Goal: Transaction & Acquisition: Purchase product/service

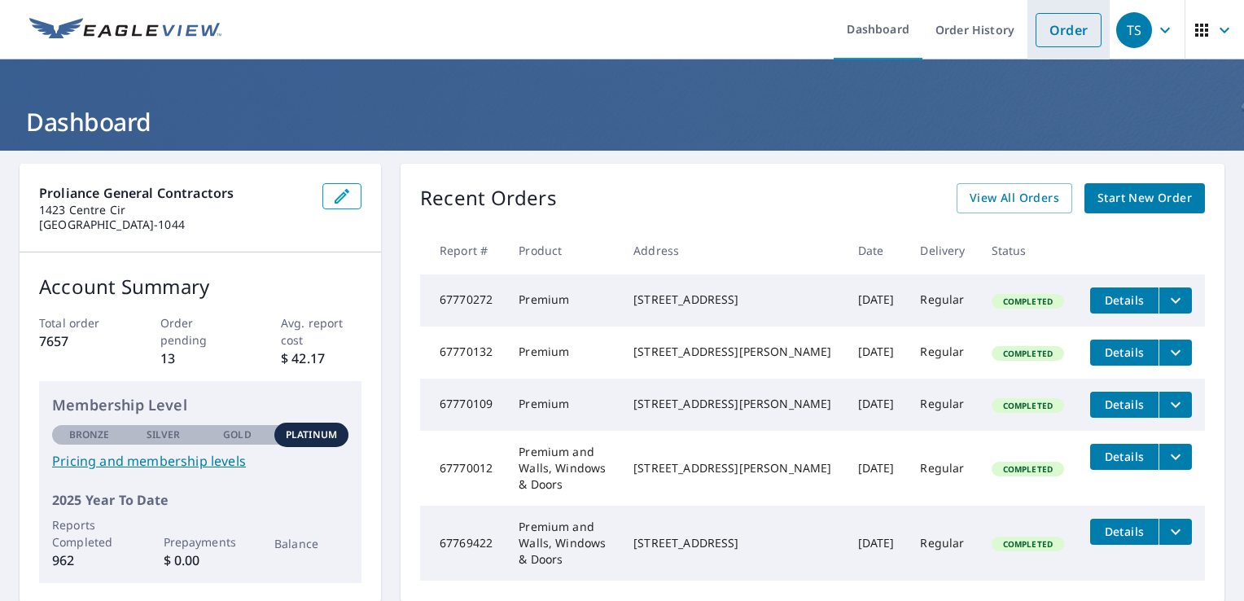
click at [1054, 28] on link "Order" at bounding box center [1069, 30] width 66 height 34
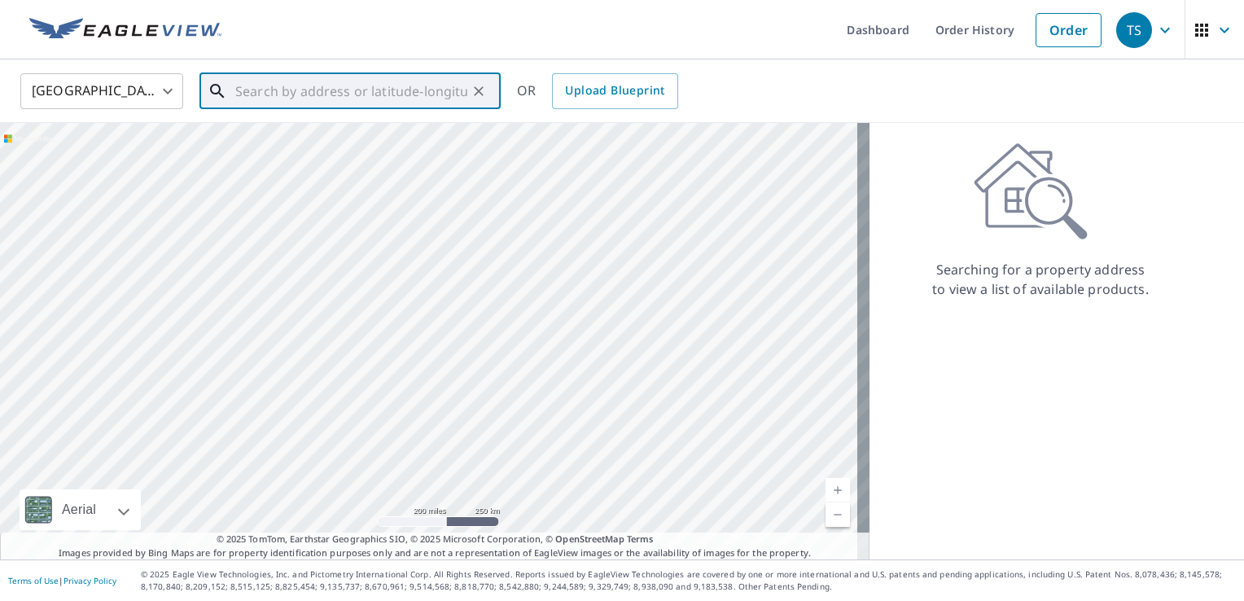
click at [397, 96] on input "text" at bounding box center [351, 91] width 232 height 46
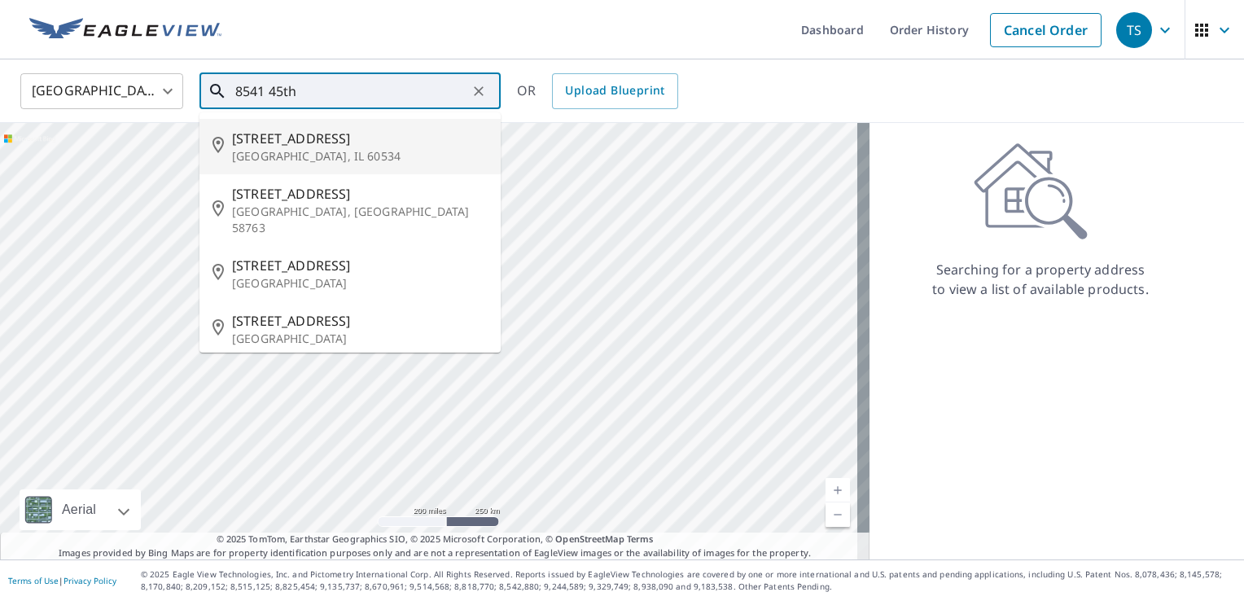
click at [305, 141] on span "[STREET_ADDRESS]" at bounding box center [360, 139] width 256 height 20
type input "[STREET_ADDRESS]"
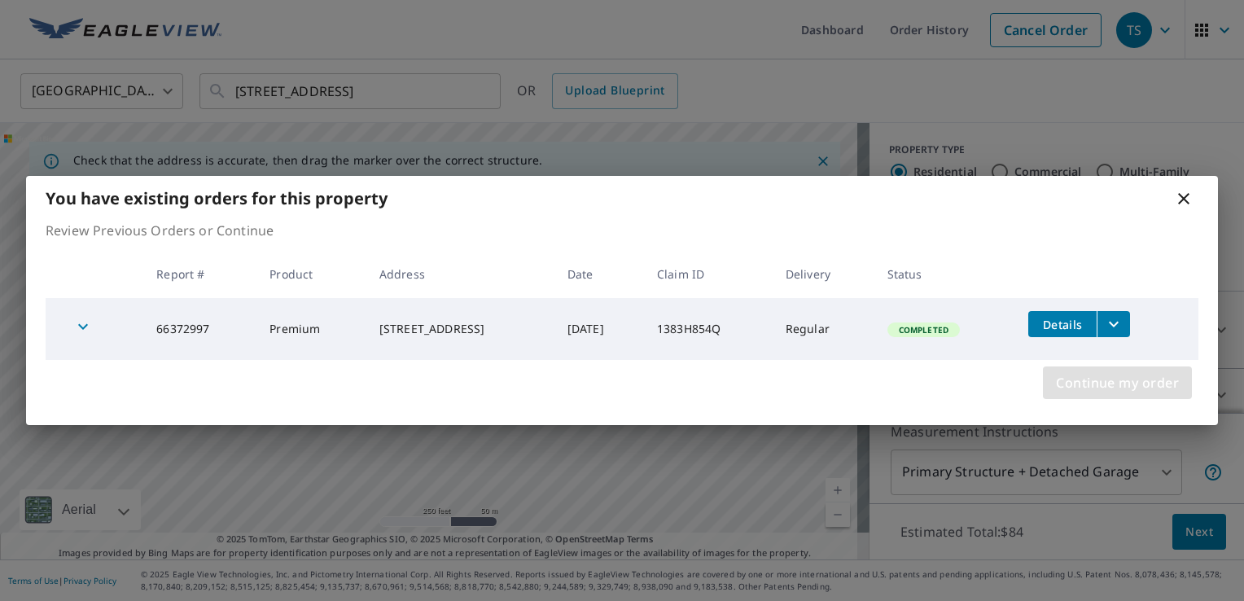
click at [1155, 379] on span "Continue my order" at bounding box center [1117, 382] width 123 height 23
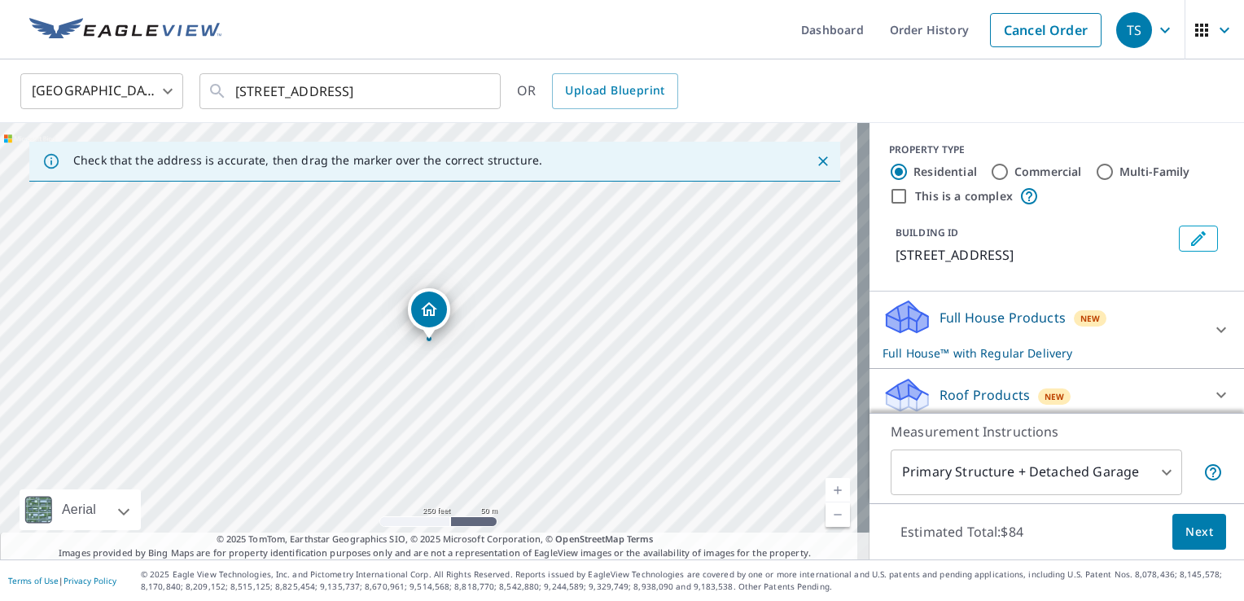
click at [973, 321] on p "Full House Products" at bounding box center [1003, 318] width 126 height 20
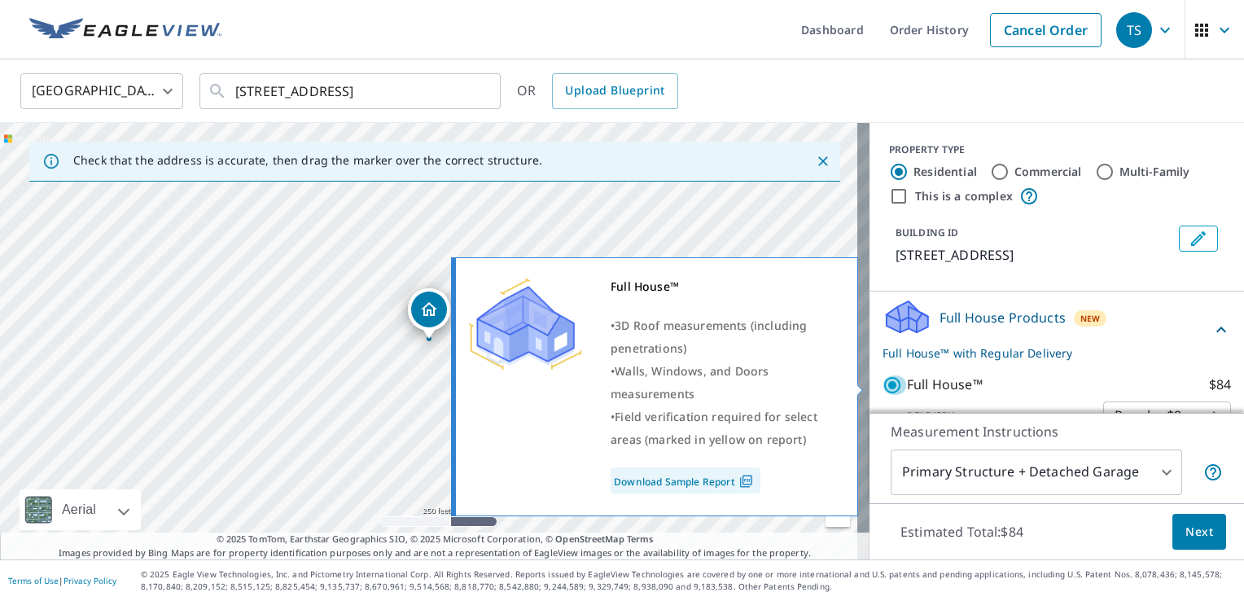
click at [883, 384] on input "Full House™ $84" at bounding box center [895, 385] width 24 height 20
checkbox input "false"
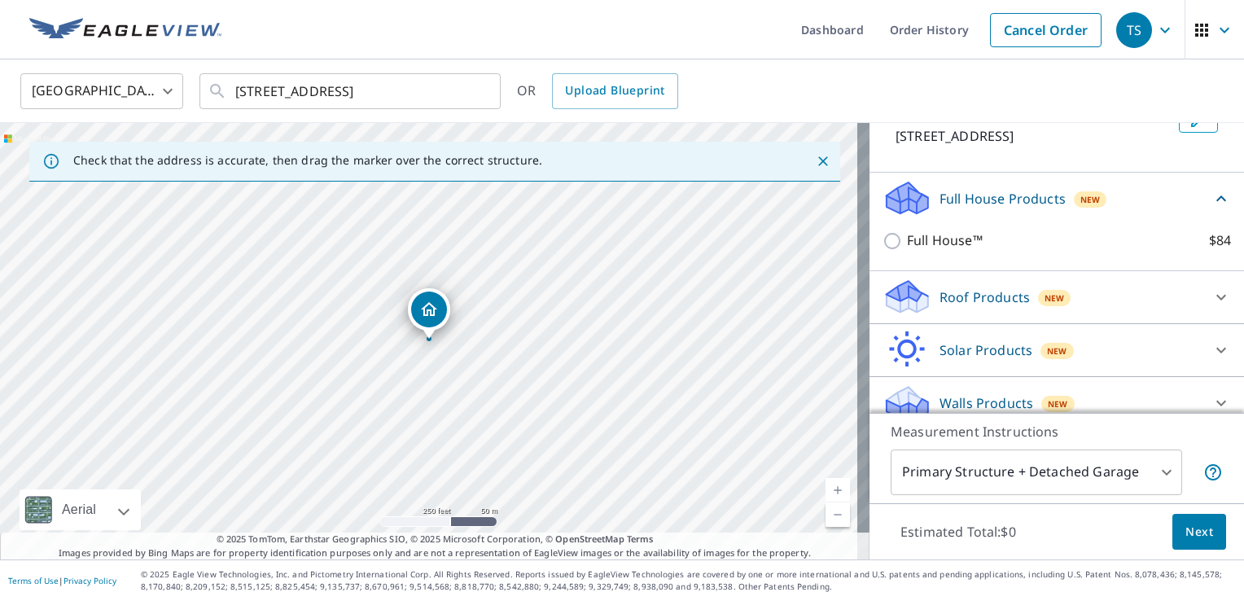
scroll to position [134, 0]
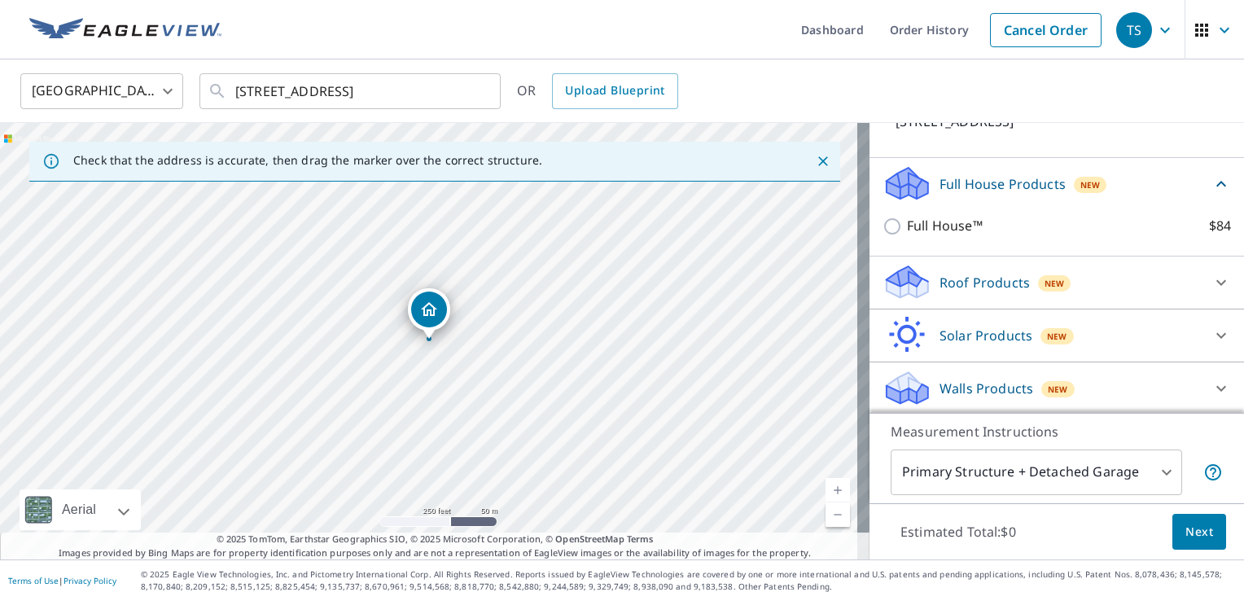
click at [952, 381] on p "Walls Products" at bounding box center [987, 389] width 94 height 20
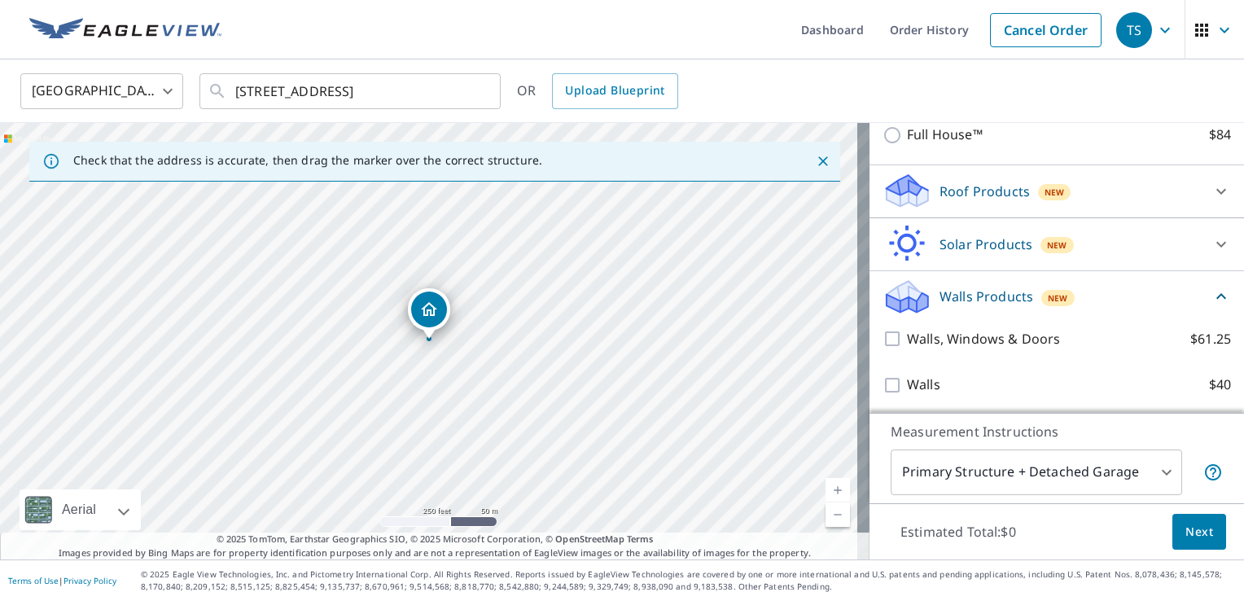
scroll to position [225, 0]
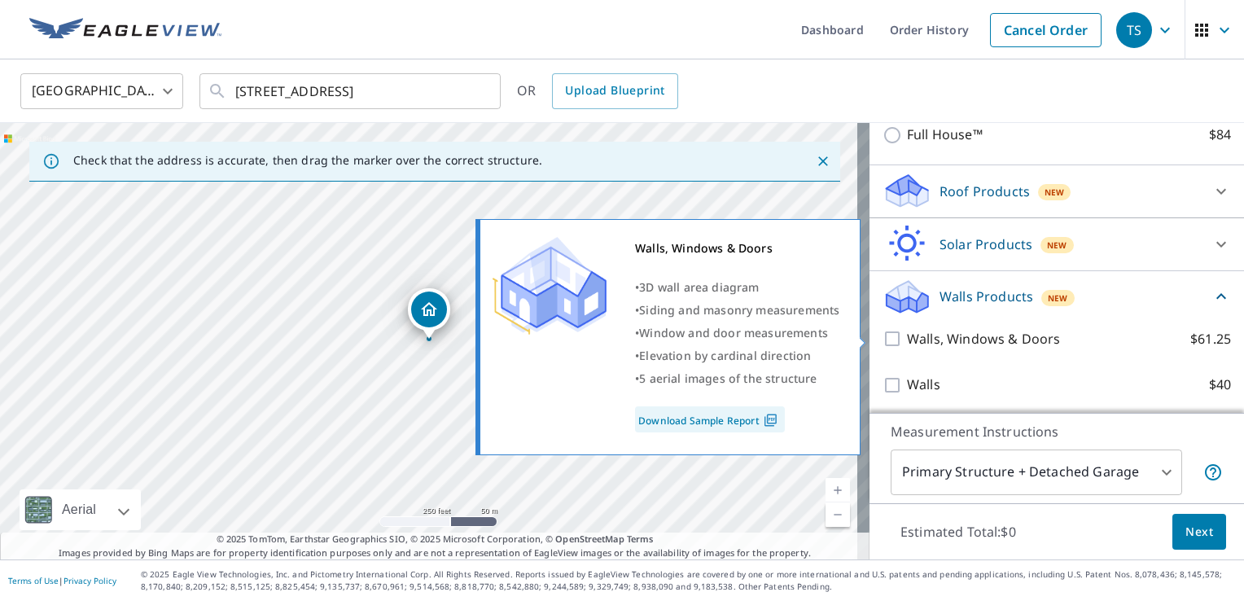
click at [883, 339] on input "Walls, Windows & Doors $61.25" at bounding box center [895, 339] width 24 height 20
checkbox input "true"
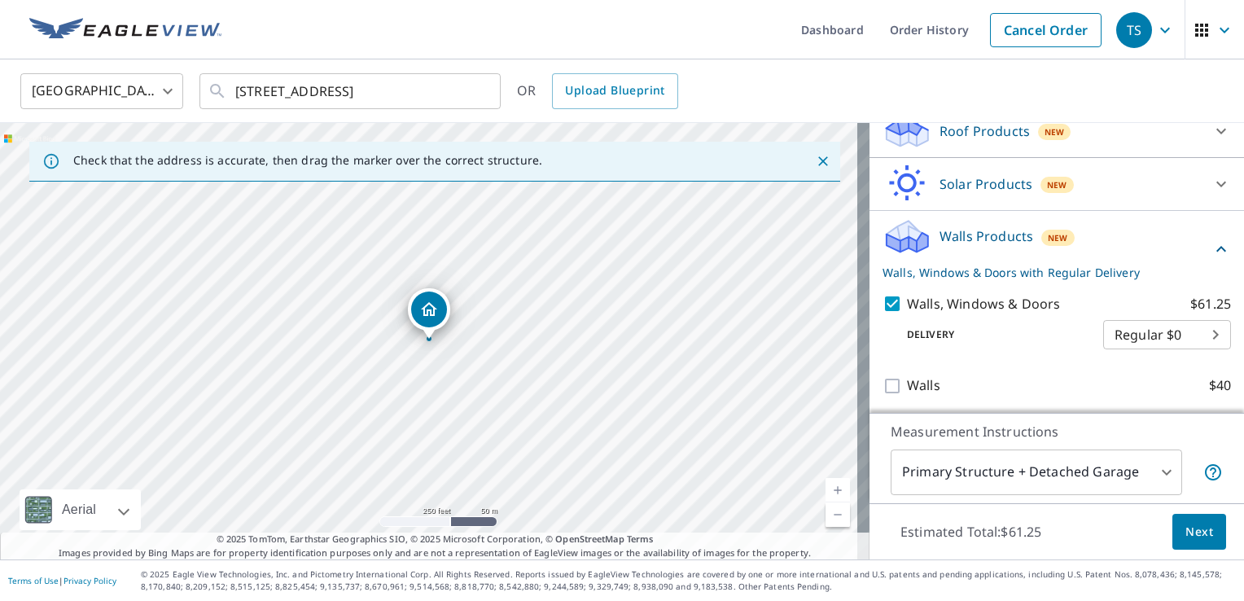
scroll to position [287, 0]
click at [1186, 526] on span "Next" at bounding box center [1200, 532] width 28 height 20
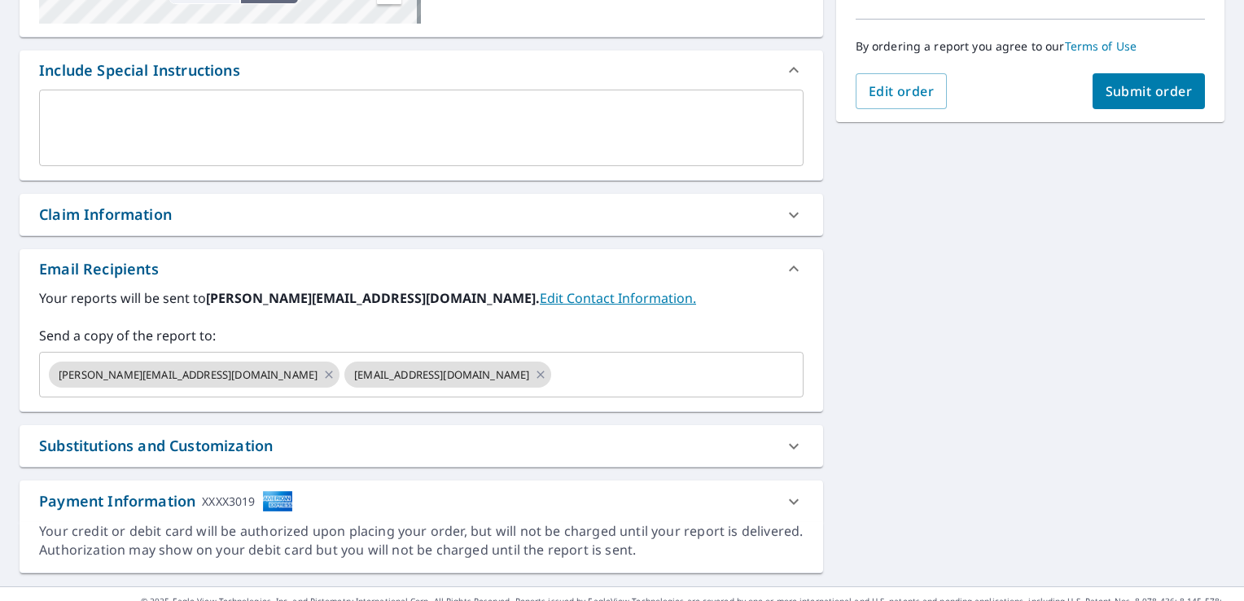
scroll to position [423, 0]
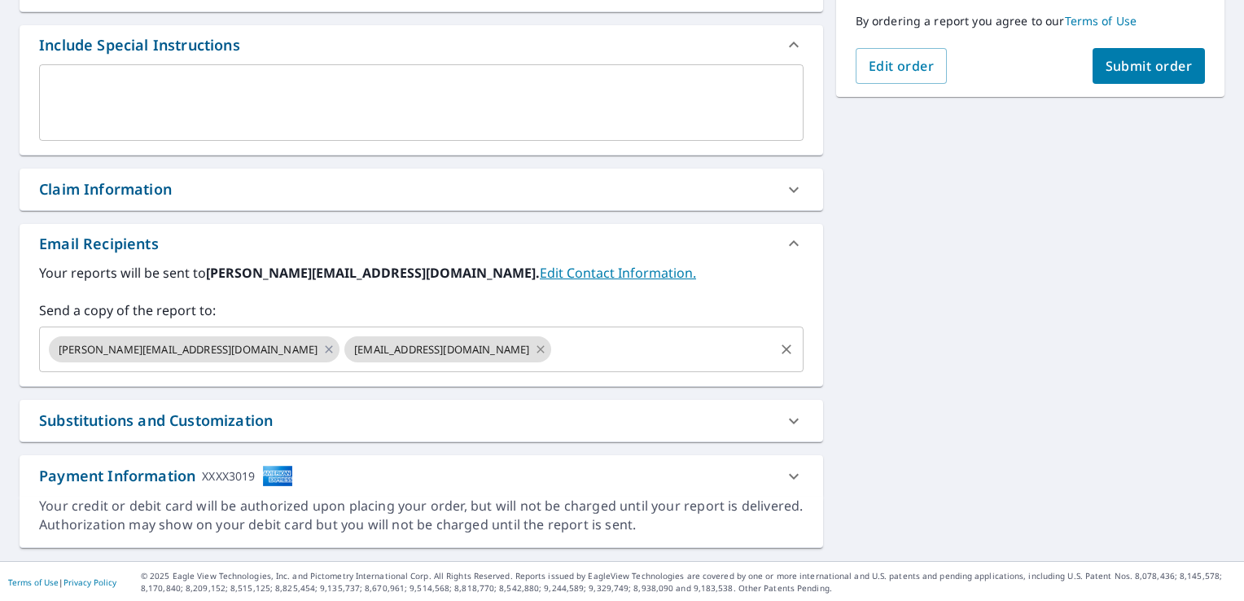
click at [534, 353] on icon at bounding box center [540, 349] width 13 height 18
click at [322, 349] on icon at bounding box center [328, 349] width 13 height 18
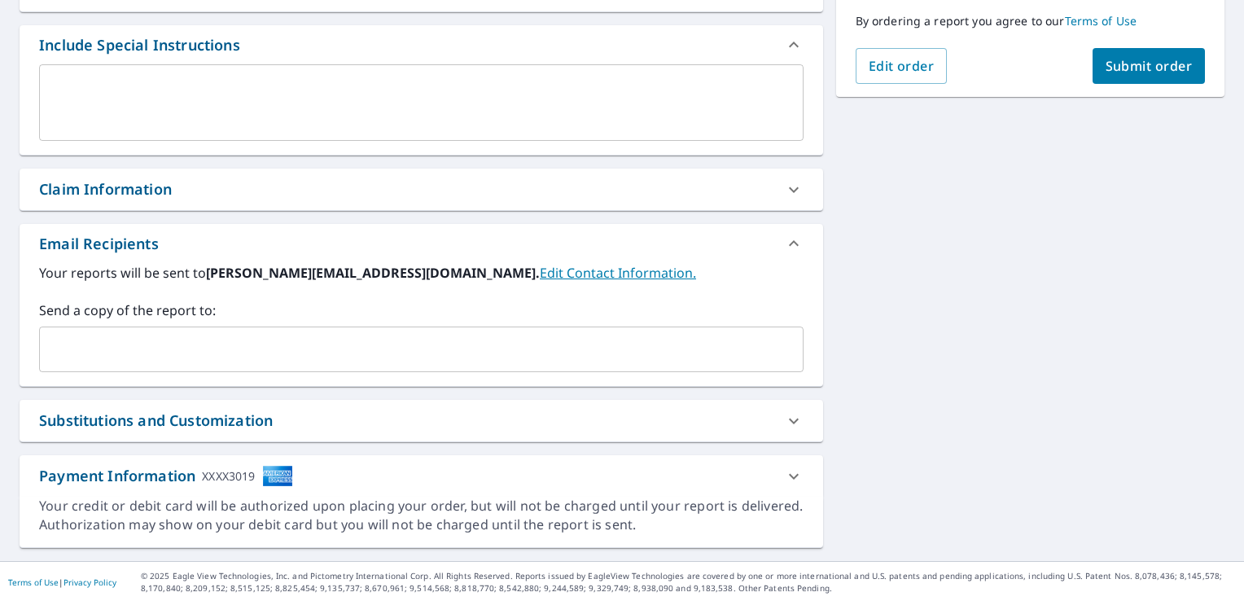
click at [96, 360] on input "text" at bounding box center [409, 349] width 726 height 31
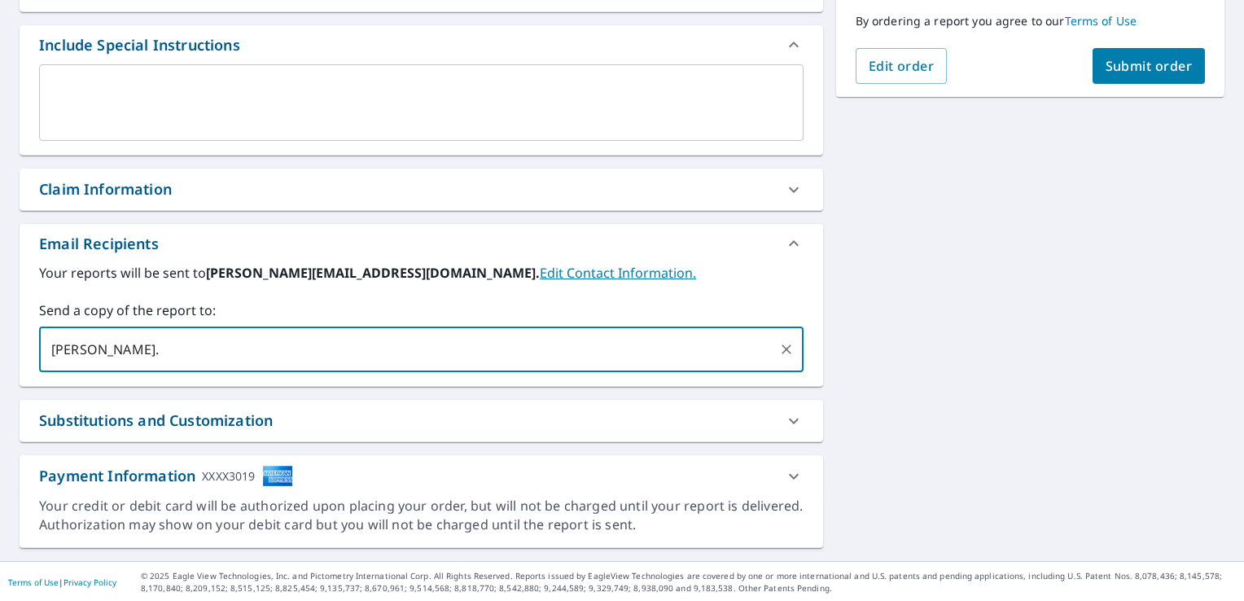
type input "[PERSON_NAME].t"
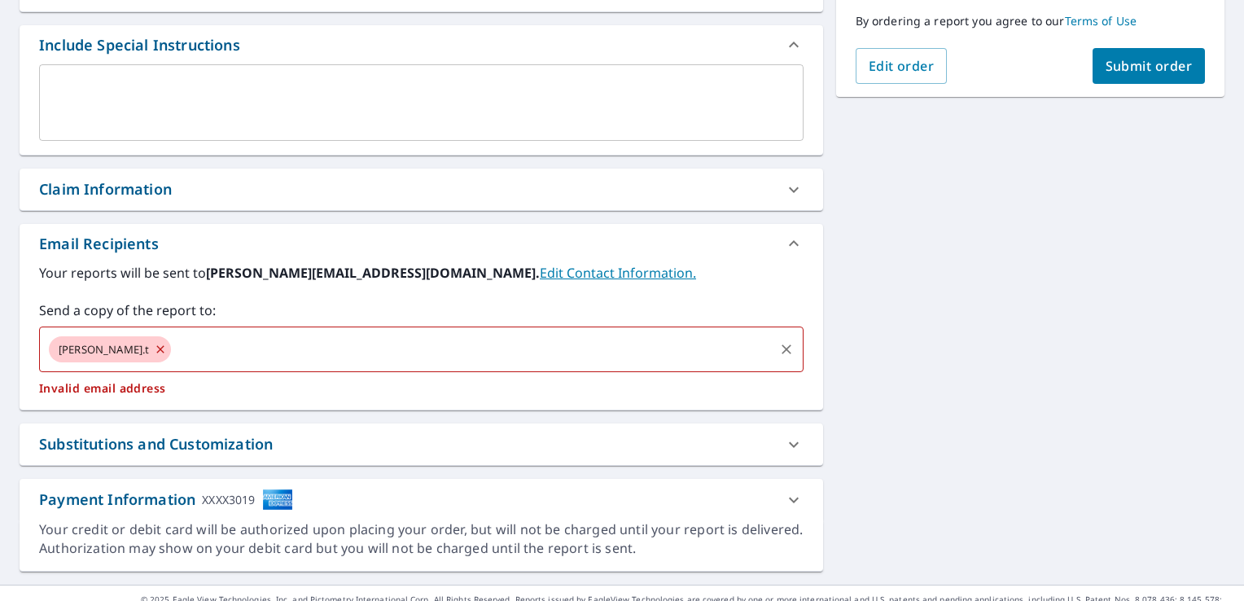
click at [157, 349] on icon at bounding box center [160, 348] width 7 height 7
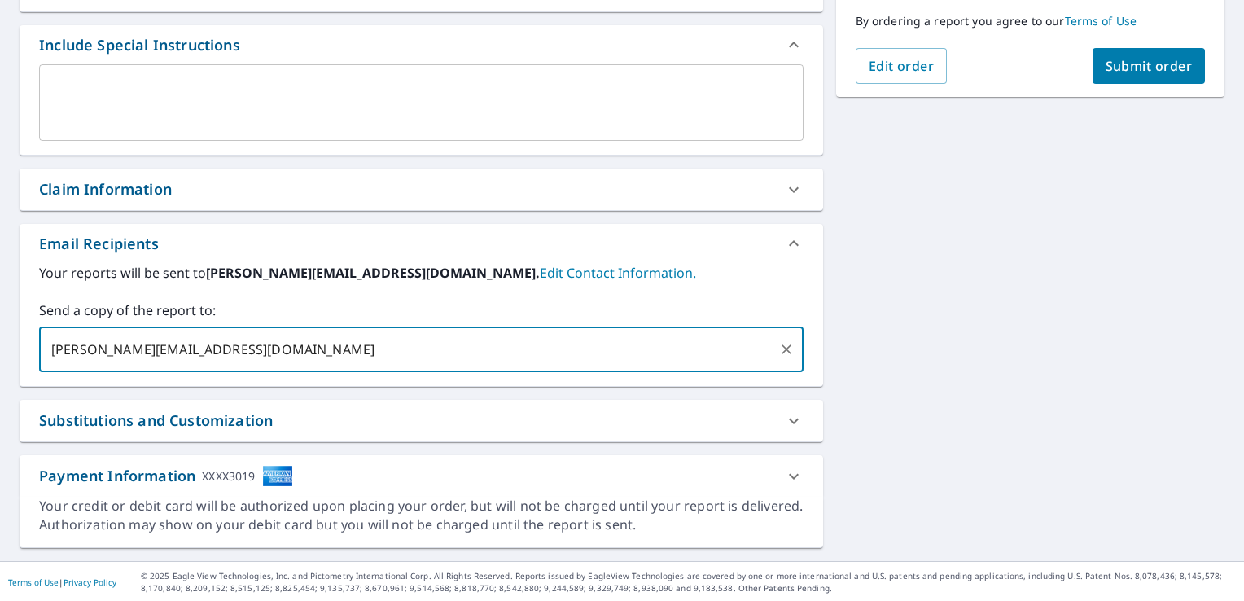
type input "[PERSON_NAME][EMAIL_ADDRESS][DOMAIN_NAME]"
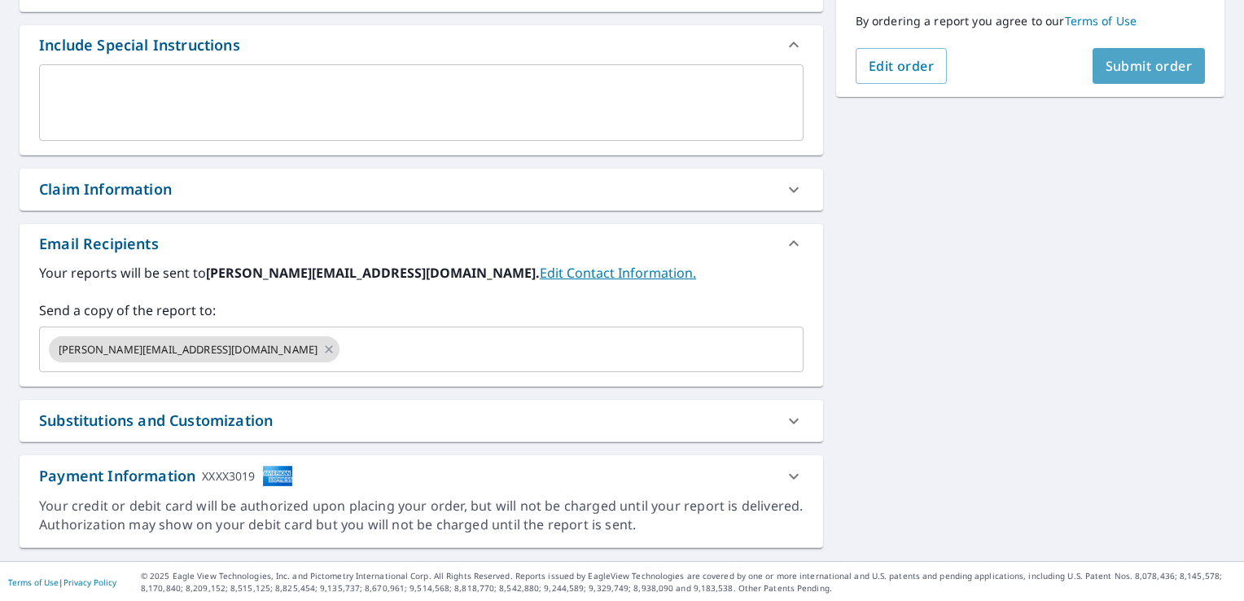
click at [1127, 64] on span "Submit order" at bounding box center [1149, 66] width 87 height 18
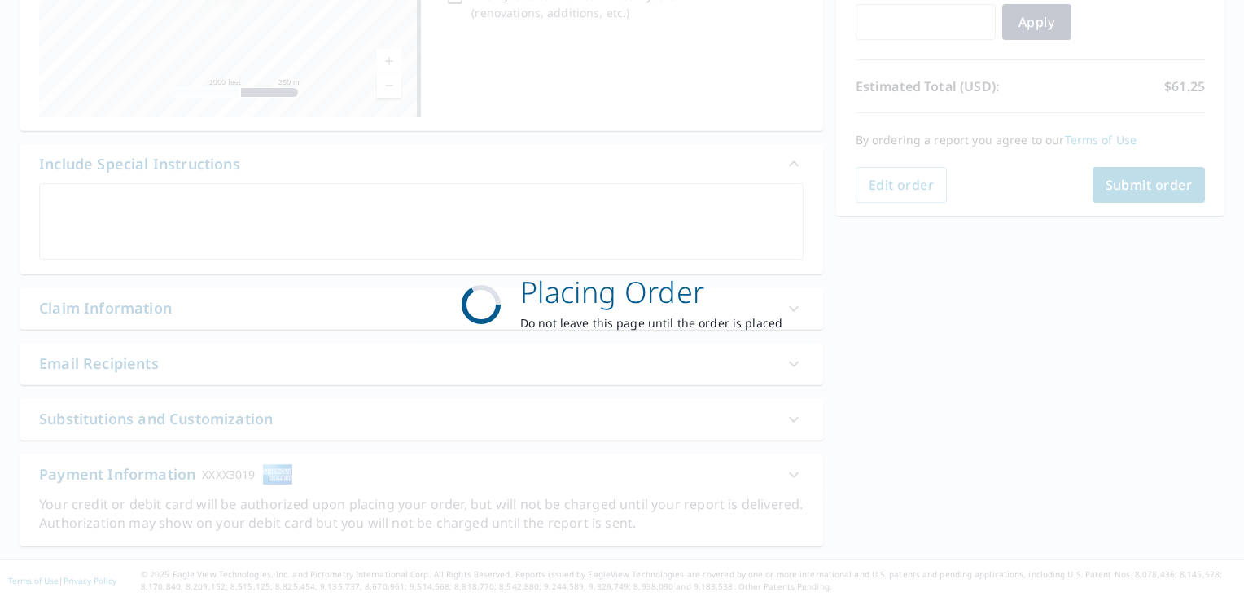
scroll to position [302, 0]
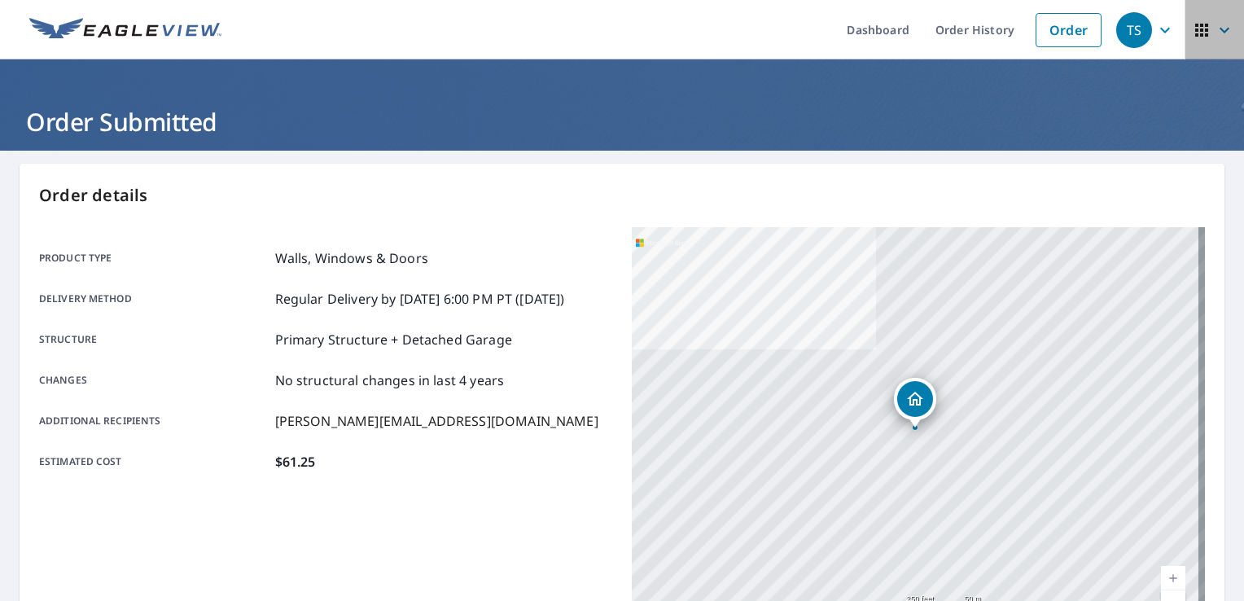
click at [1195, 30] on icon "button" at bounding box center [1201, 30] width 13 height 13
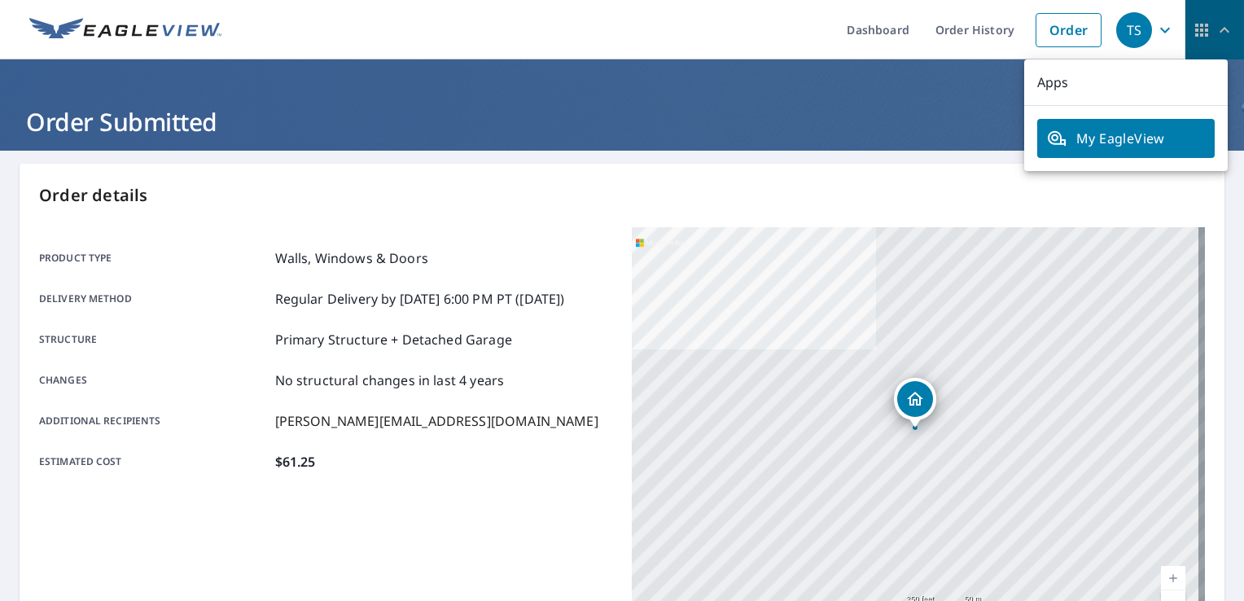
click at [1215, 28] on icon "button" at bounding box center [1225, 30] width 20 height 20
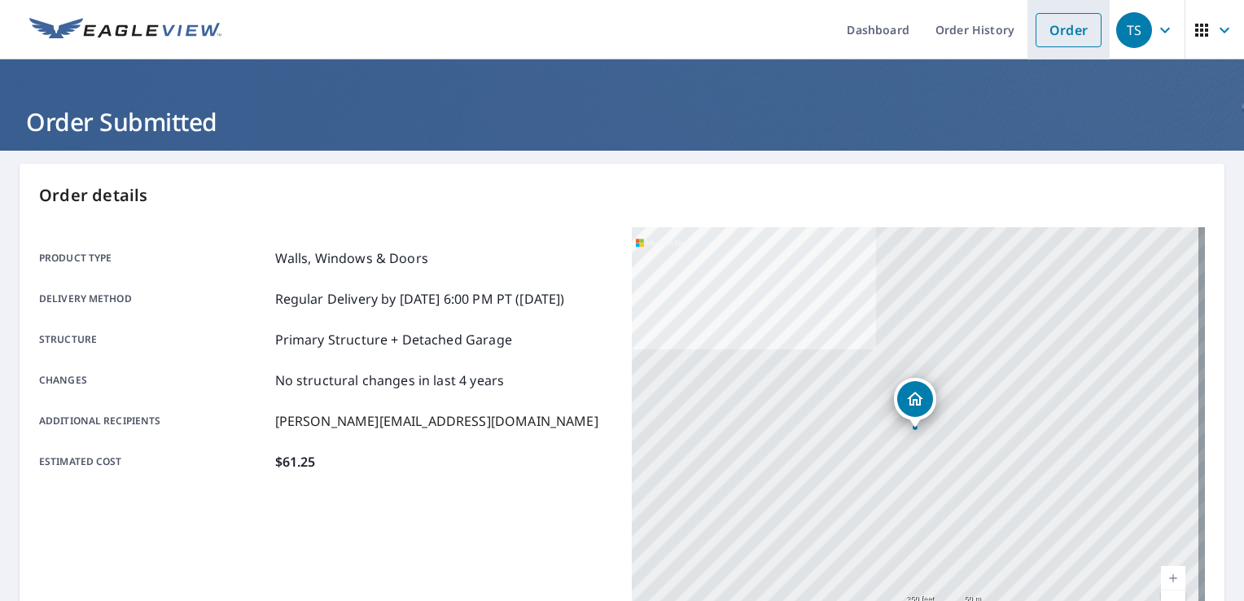
click at [1063, 23] on link "Order" at bounding box center [1069, 30] width 66 height 34
